Goal: Transaction & Acquisition: Book appointment/travel/reservation

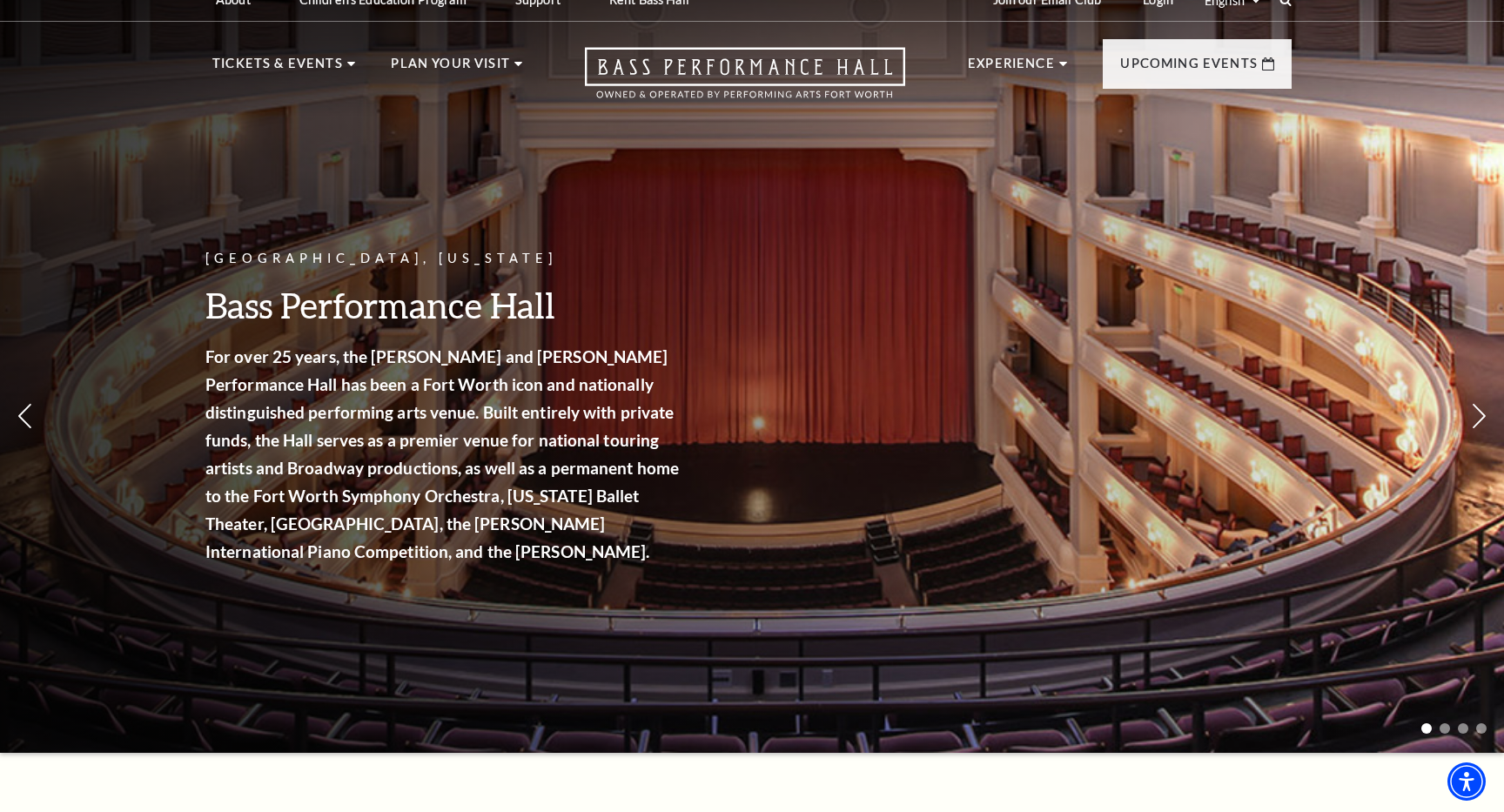
scroll to position [13, 0]
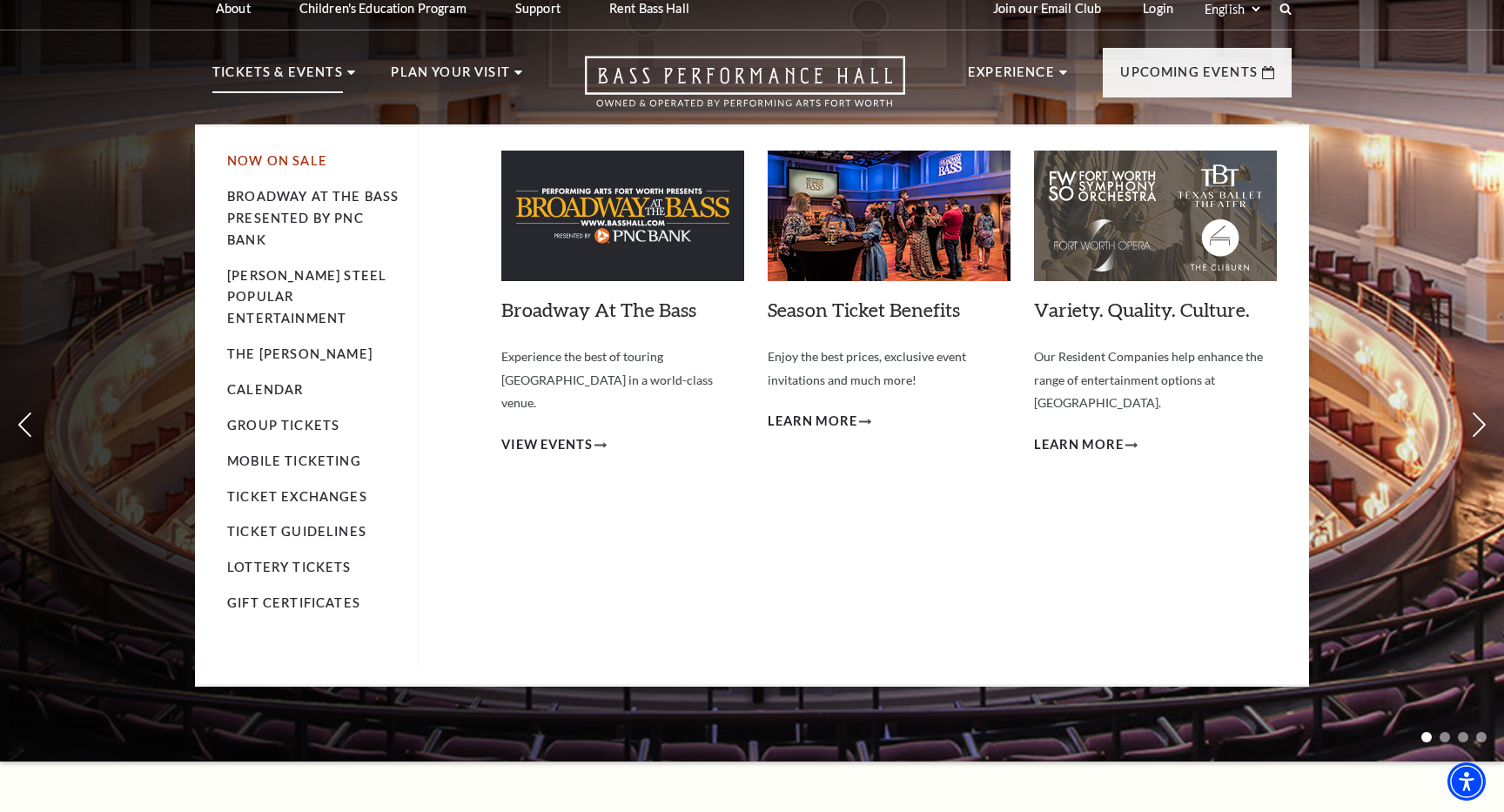
click at [267, 165] on link "Now On Sale" at bounding box center [277, 160] width 100 height 15
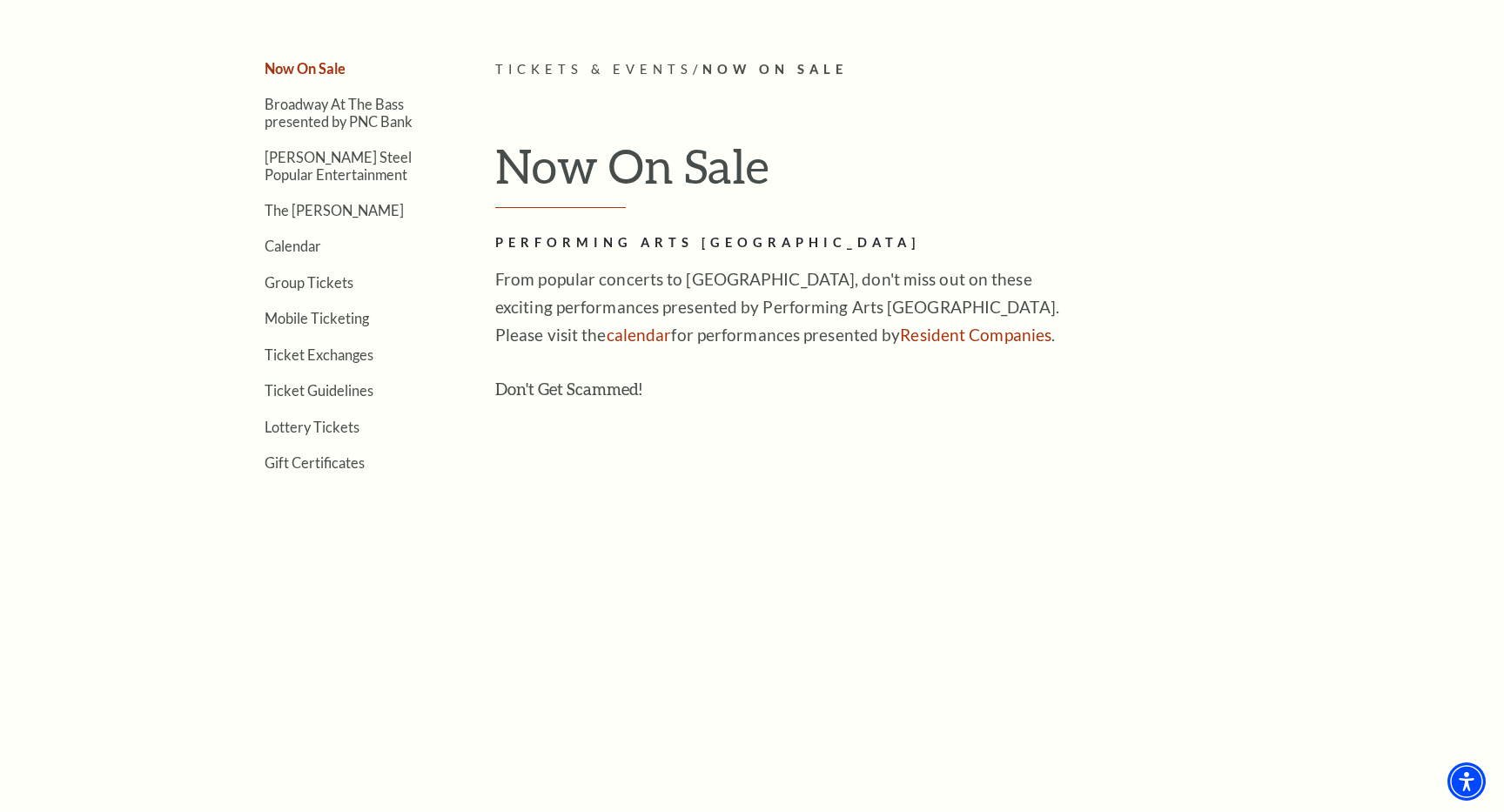
scroll to position [464, 0]
click at [283, 249] on link "Calendar" at bounding box center [293, 247] width 56 height 16
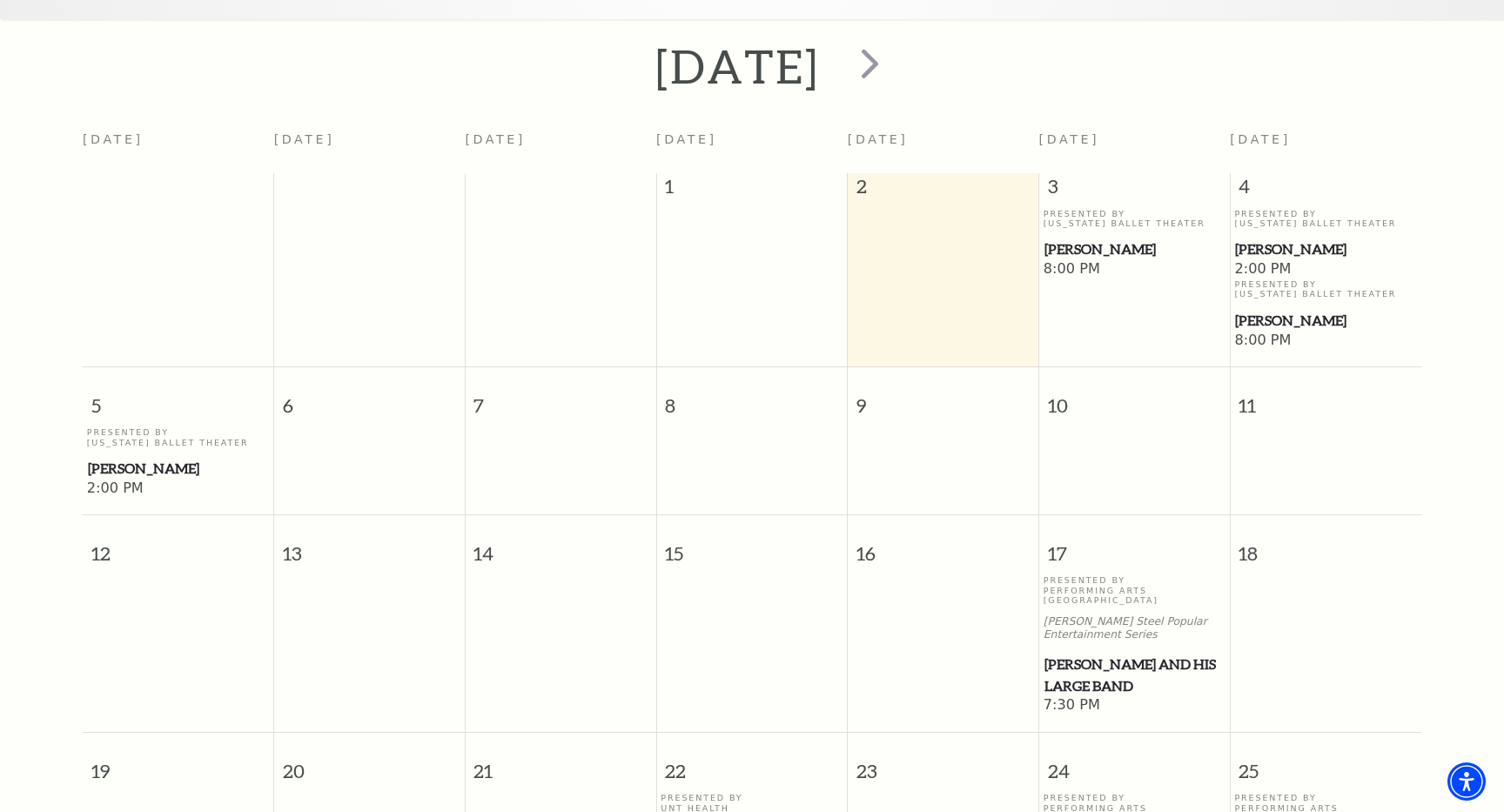
scroll to position [352, 0]
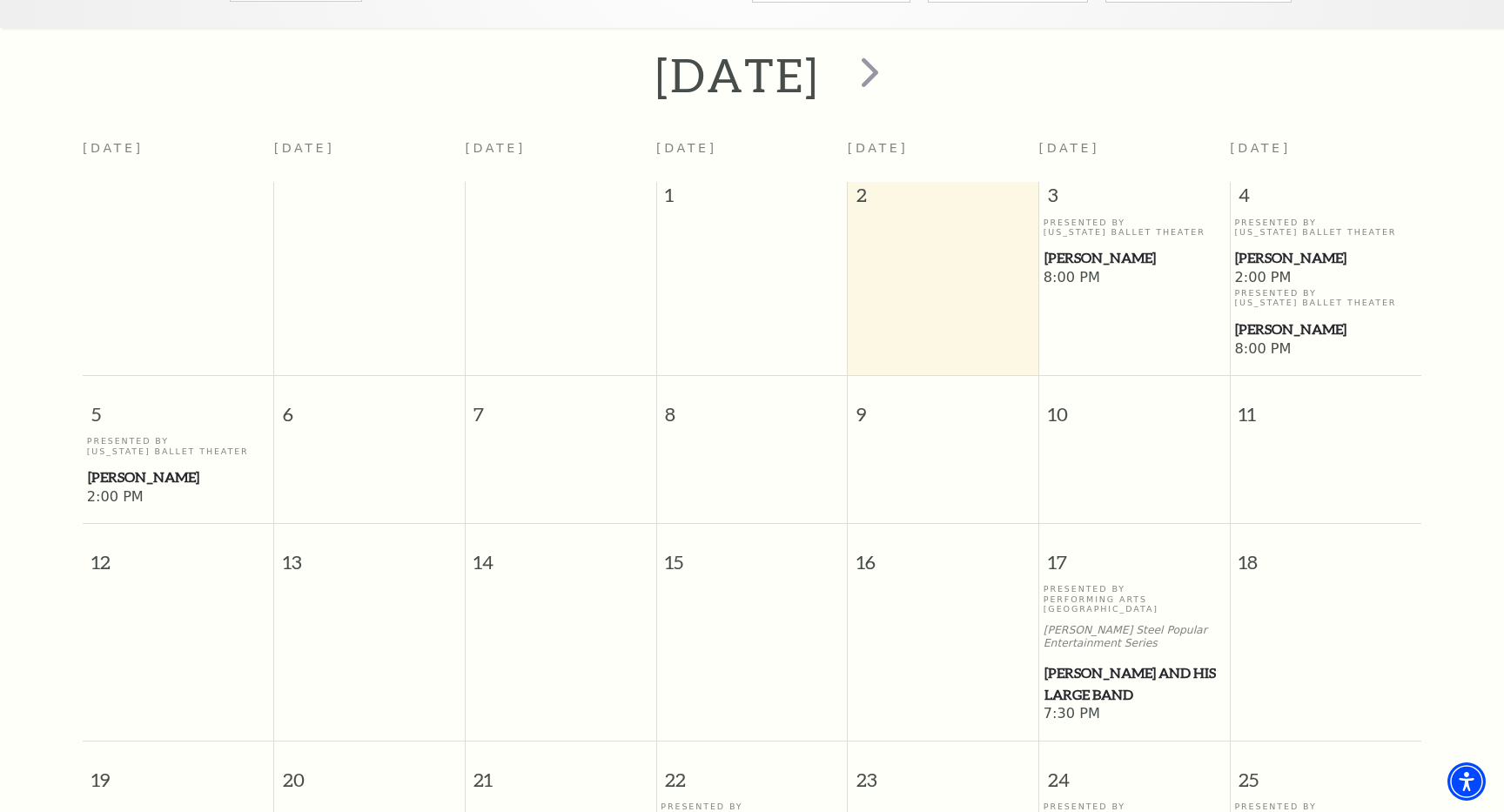
click at [1271, 247] on span "[PERSON_NAME]" at bounding box center [1325, 258] width 181 height 21
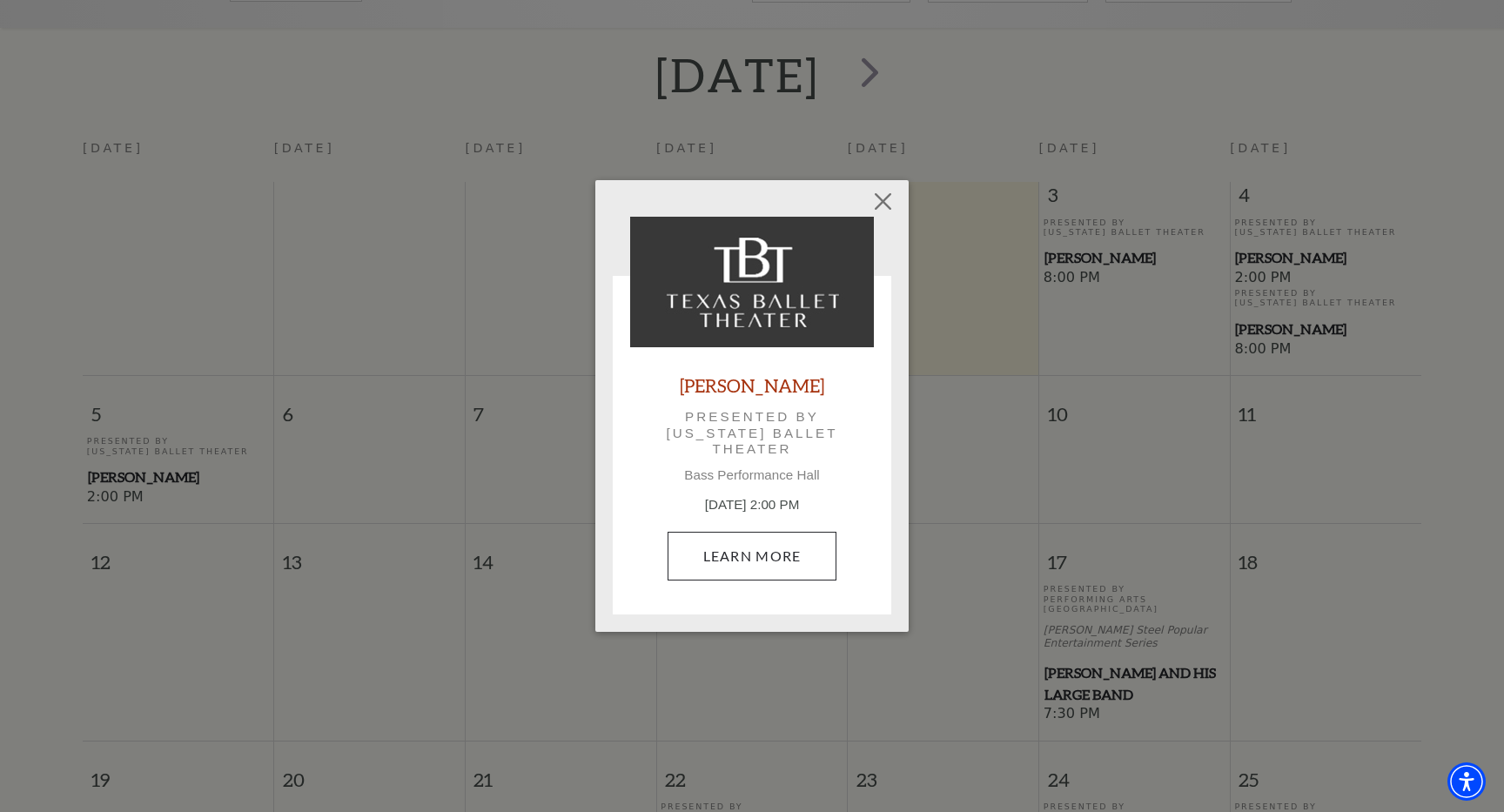
click at [739, 556] on link "Learn More" at bounding box center [752, 555] width 170 height 48
click at [769, 401] on div "Peter Pan Presented by Texas Ballet Theater Bass Performance Hall October 4, 2:…" at bounding box center [752, 406] width 243 height 380
click at [766, 390] on link "[PERSON_NAME]" at bounding box center [752, 385] width 144 height 23
